Goal: Navigation & Orientation: Find specific page/section

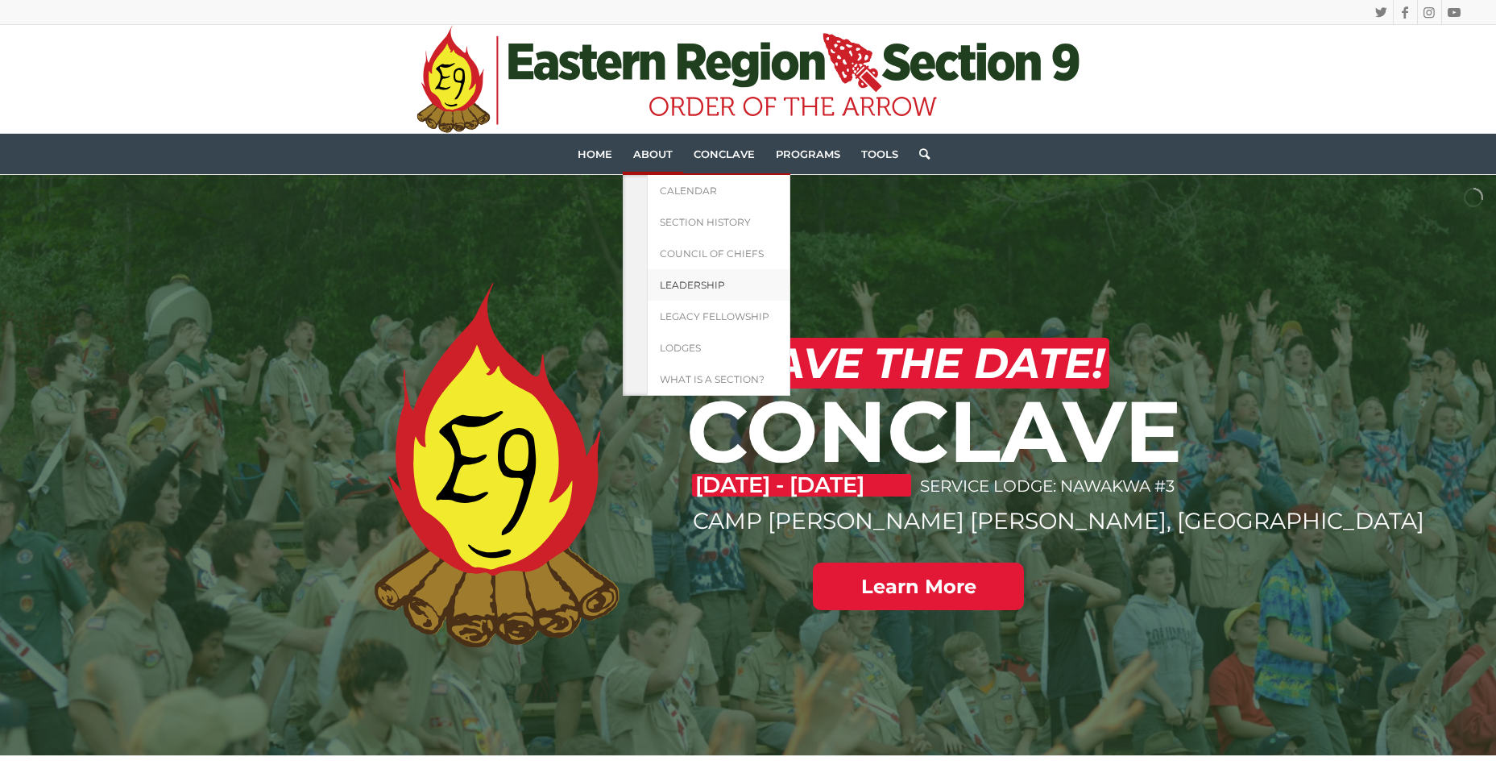
click at [672, 277] on link "Leadership" at bounding box center [718, 284] width 143 height 31
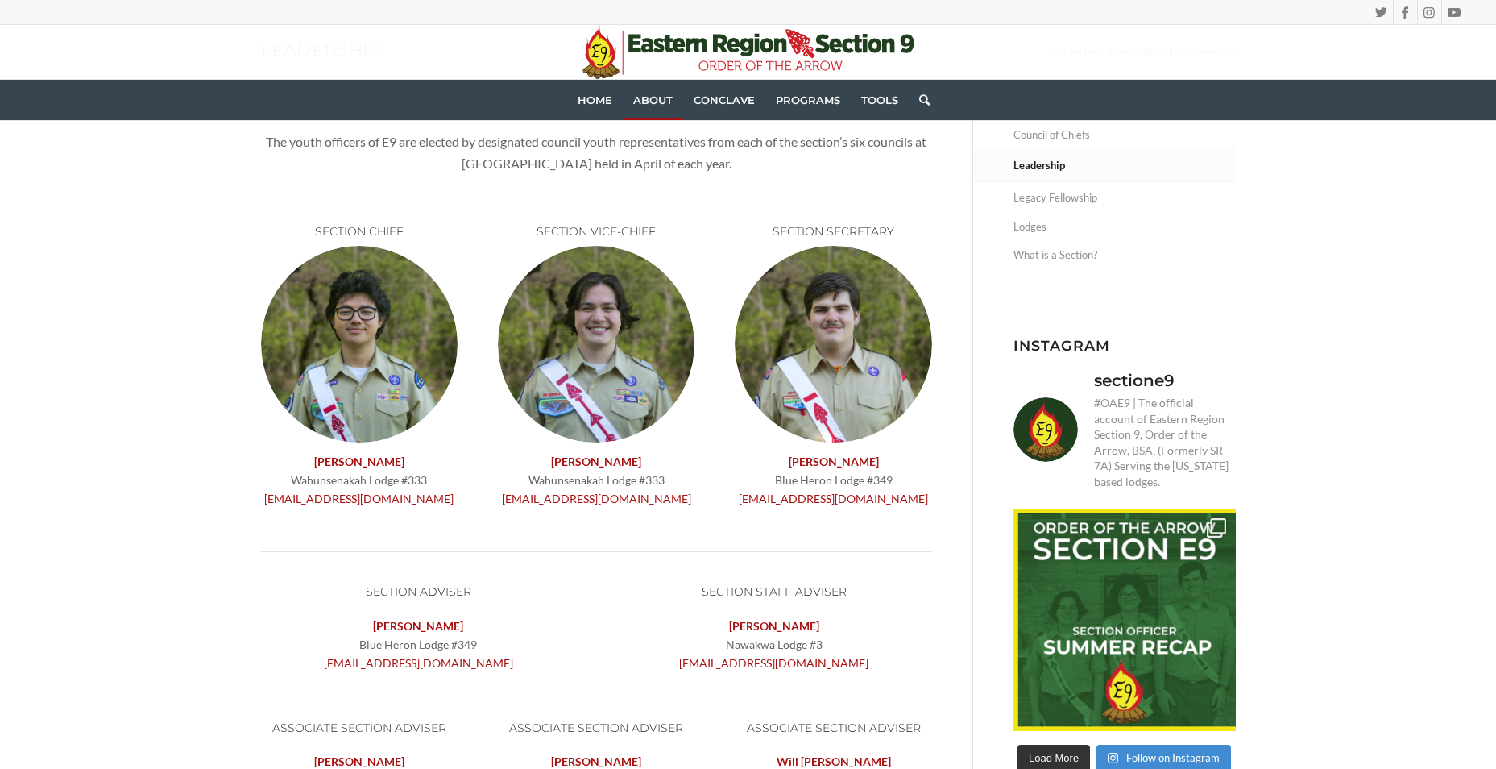
scroll to position [322, 0]
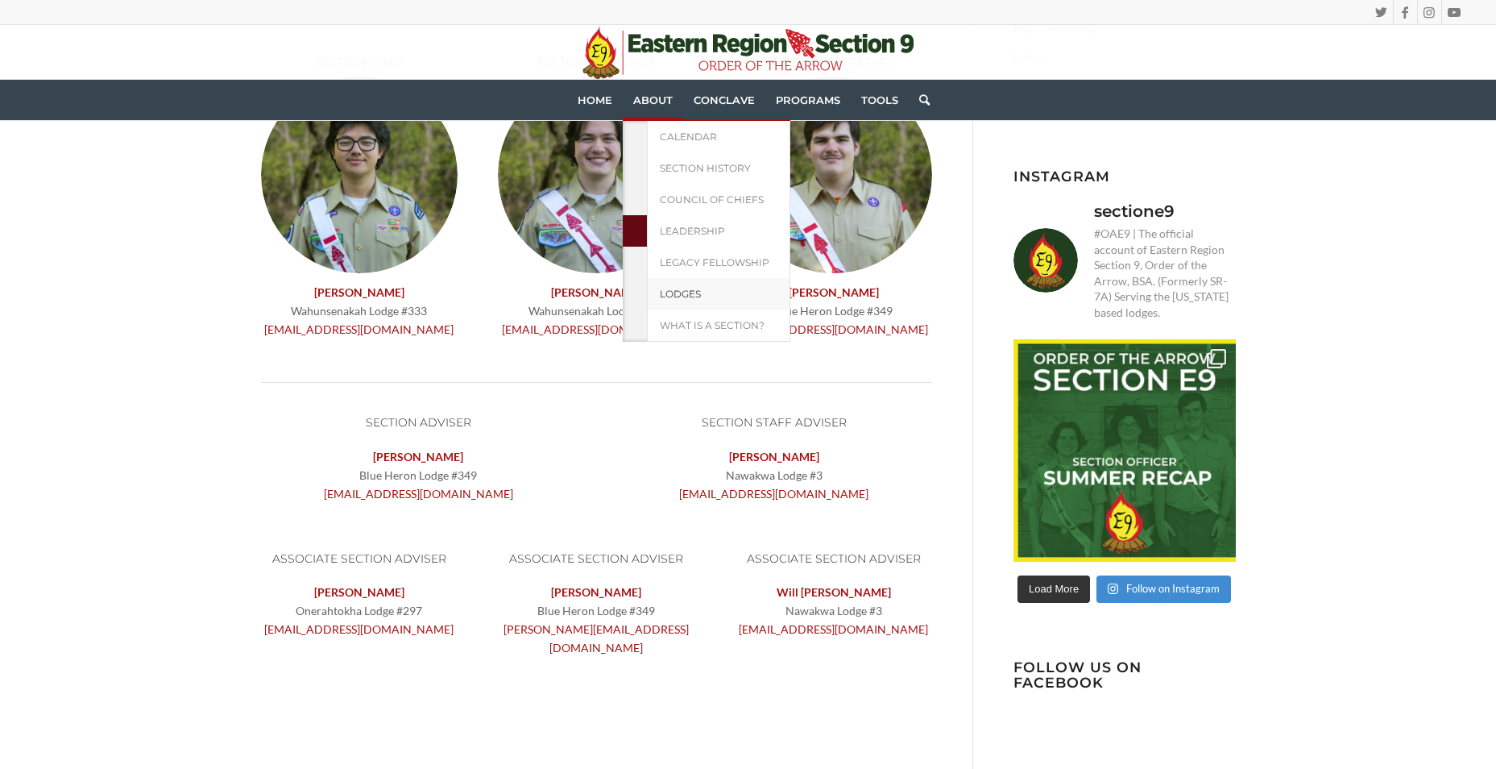
click at [685, 288] on span "Lodges" at bounding box center [680, 294] width 41 height 12
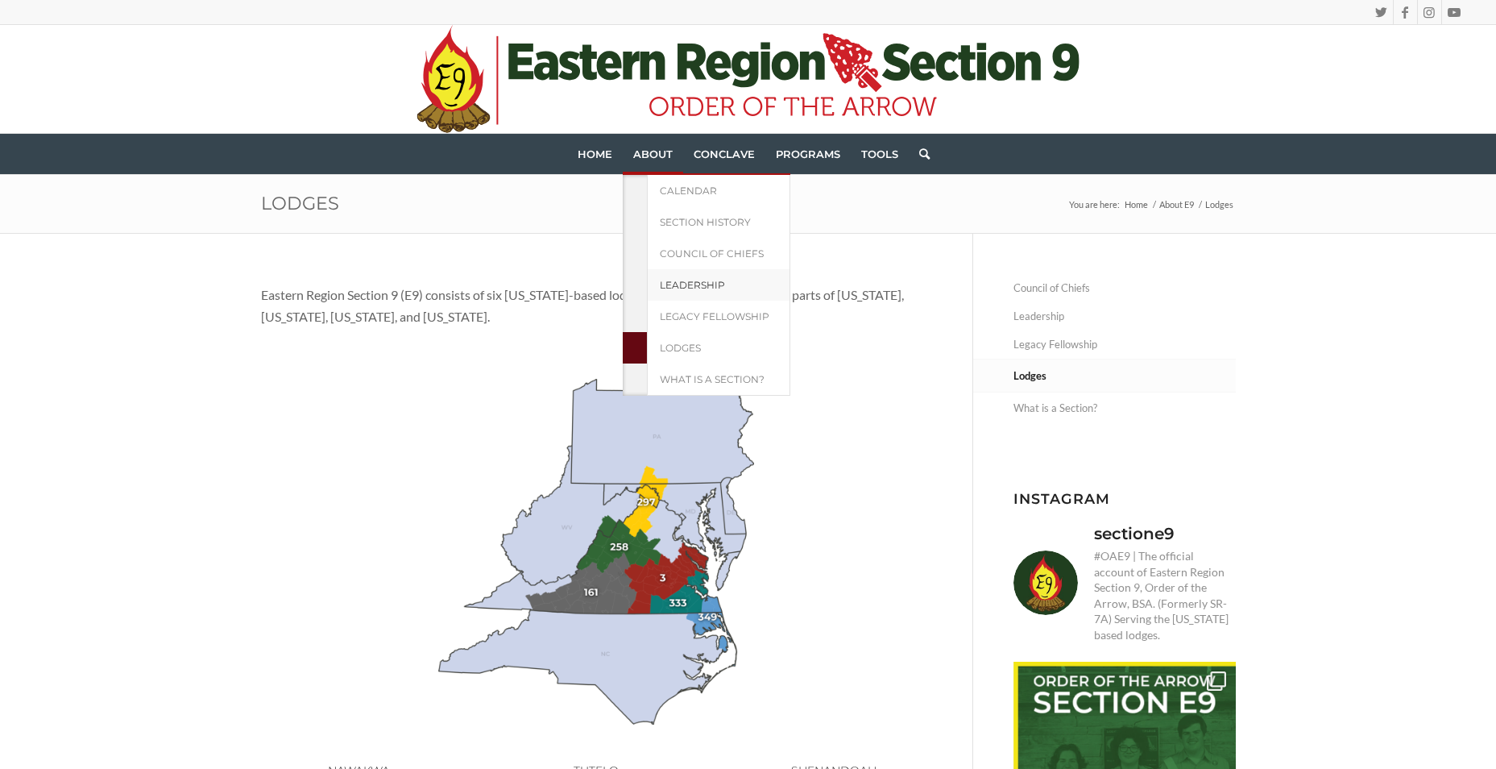
click at [688, 286] on span "Leadership" at bounding box center [692, 285] width 65 height 12
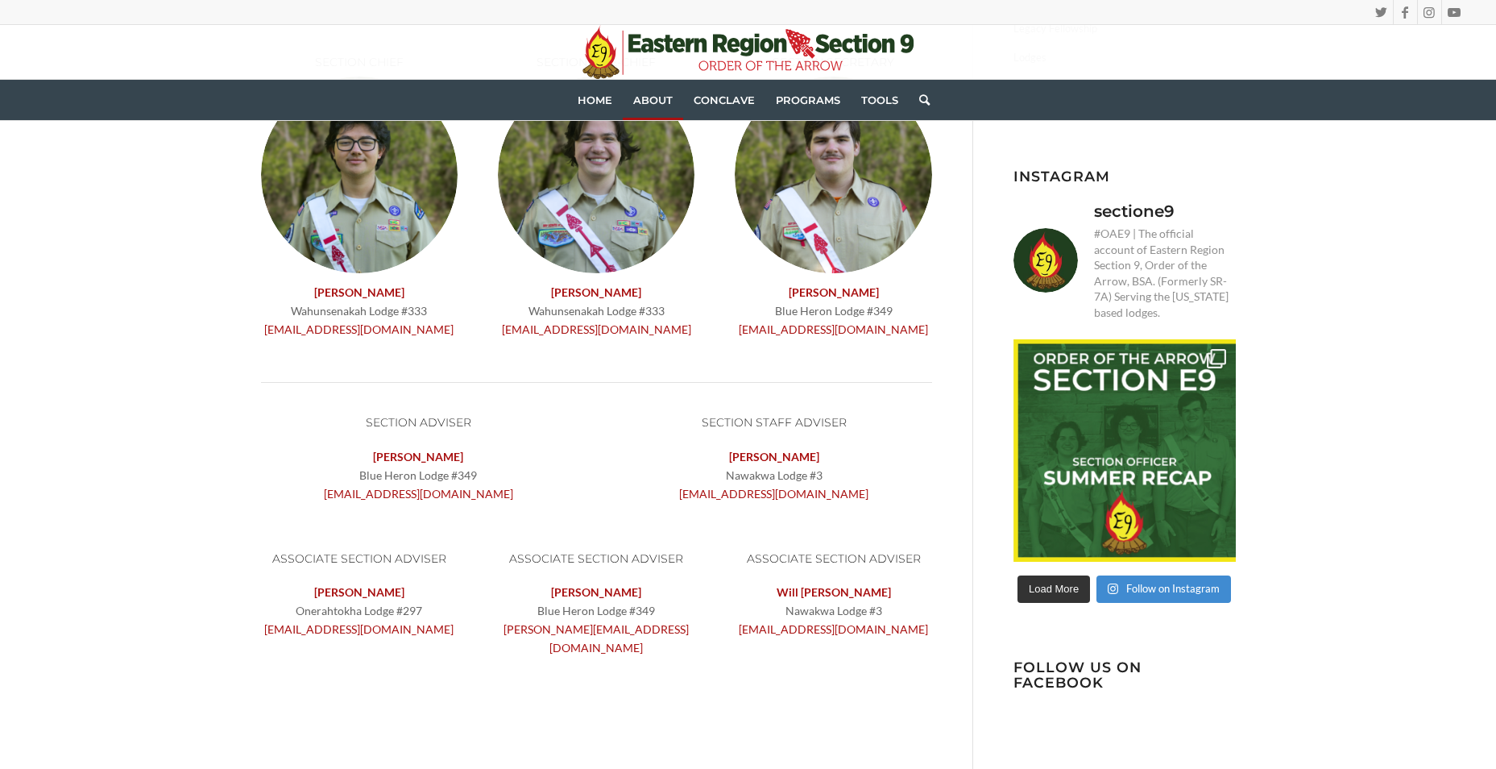
scroll to position [564, 0]
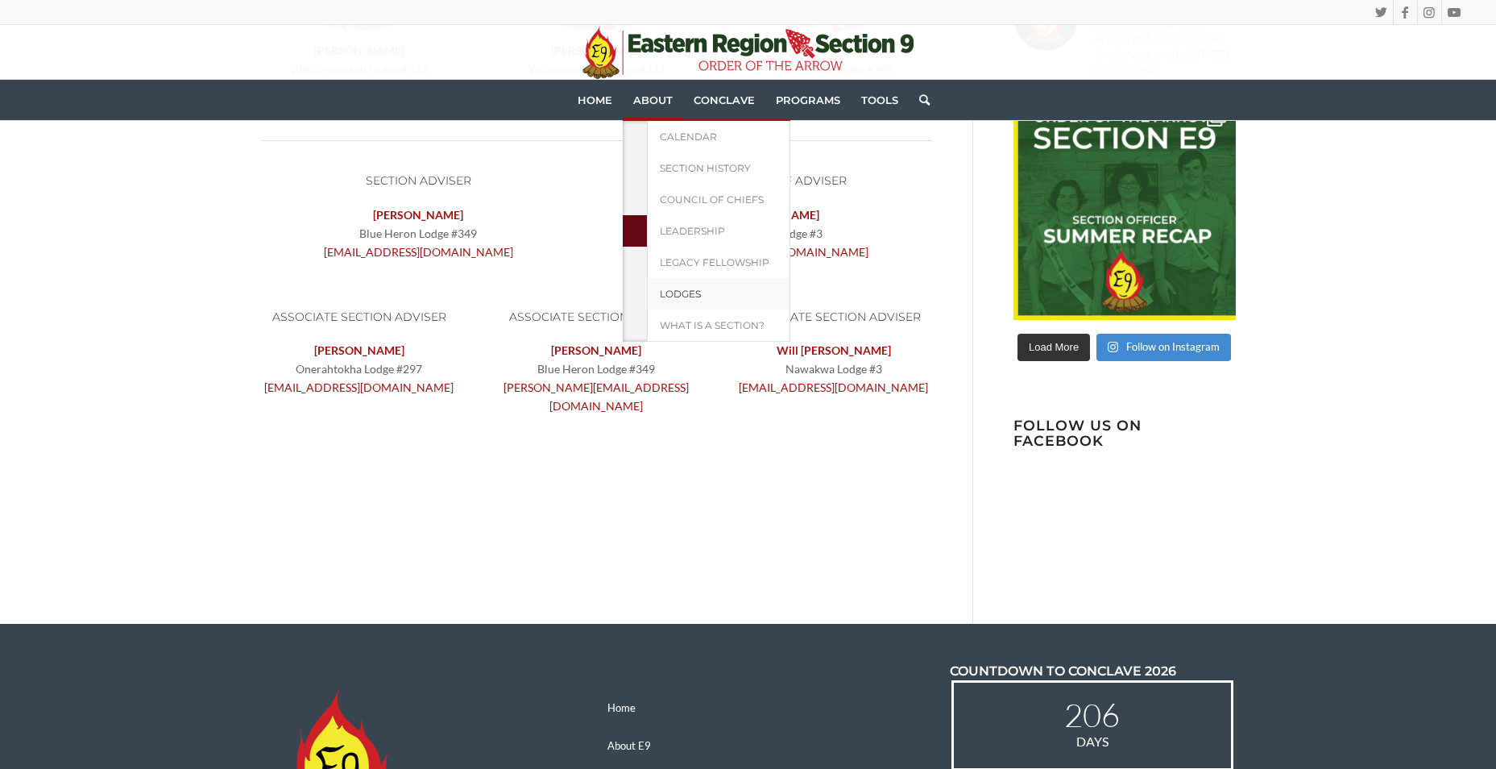
click at [678, 290] on span "Lodges" at bounding box center [680, 294] width 41 height 12
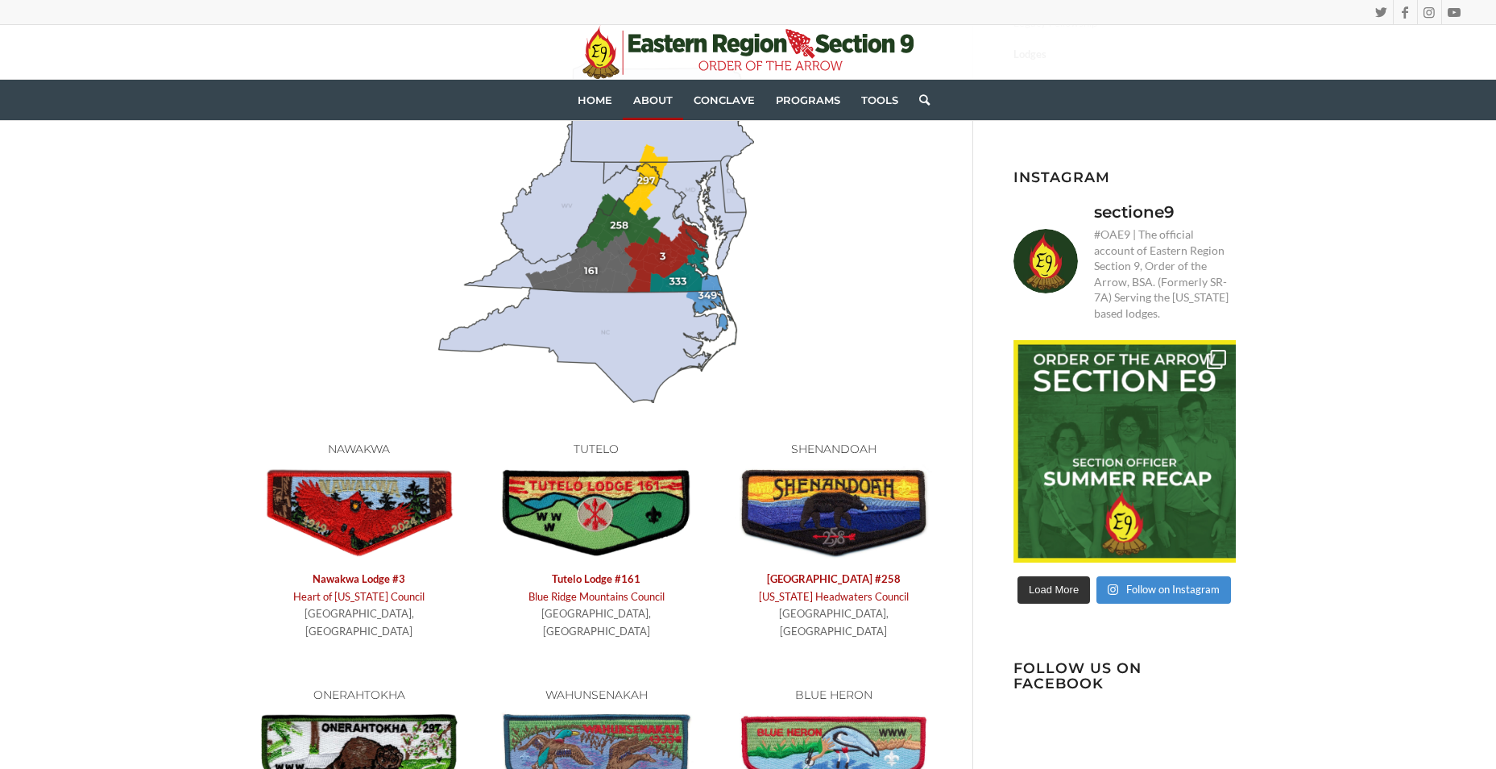
scroll to position [463, 0]
